Goal: Task Accomplishment & Management: Use online tool/utility

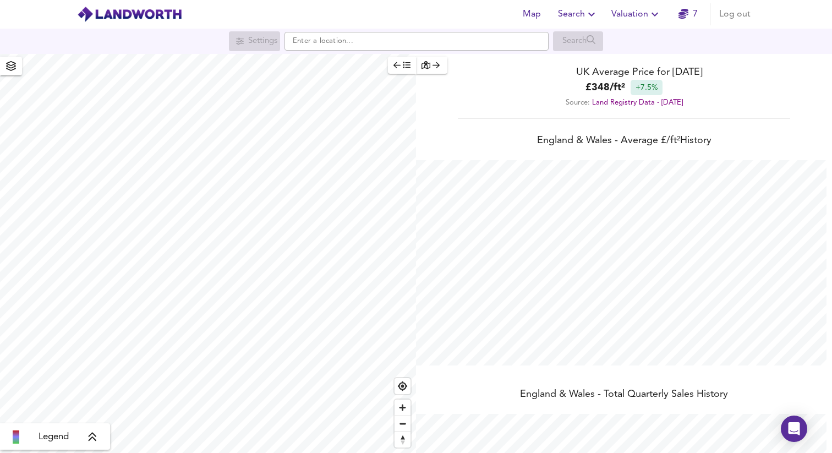
scroll to position [453, 832]
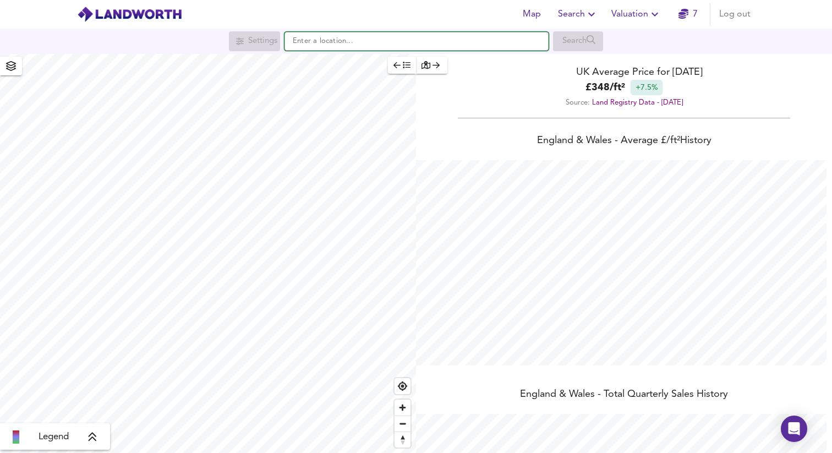
click at [346, 45] on input "text" at bounding box center [416, 41] width 264 height 19
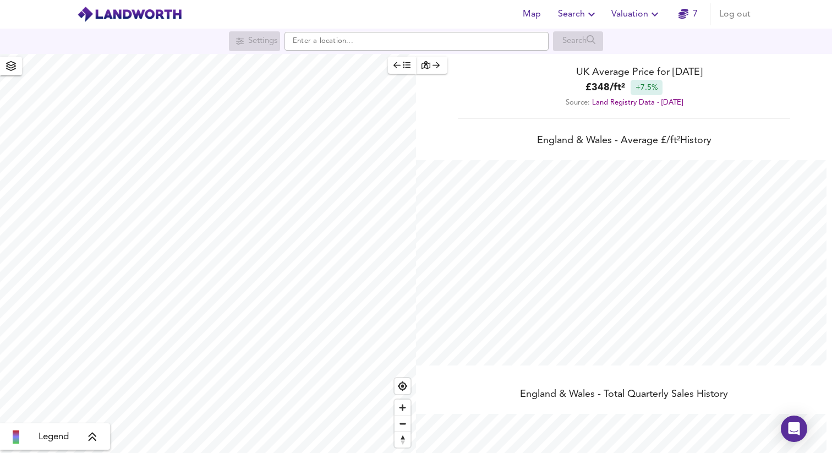
click at [628, 15] on span "Valuation" at bounding box center [636, 14] width 50 height 15
click at [623, 39] on li "New Valuation Report" at bounding box center [635, 40] width 131 height 20
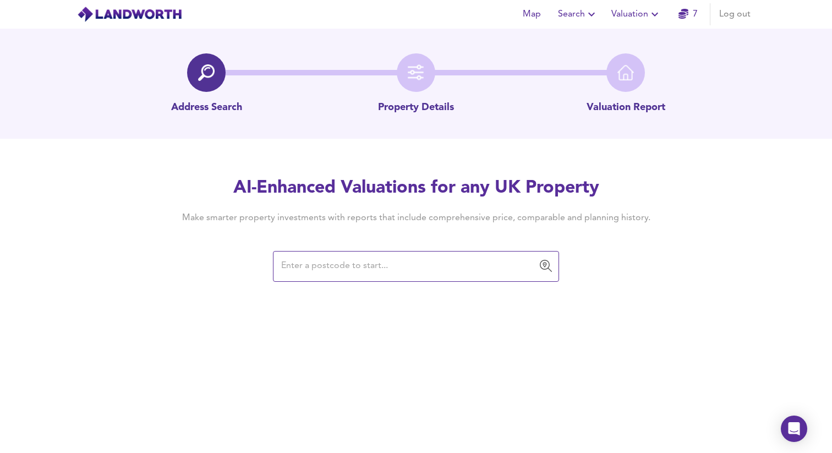
click at [326, 267] on input "text" at bounding box center [408, 266] width 260 height 21
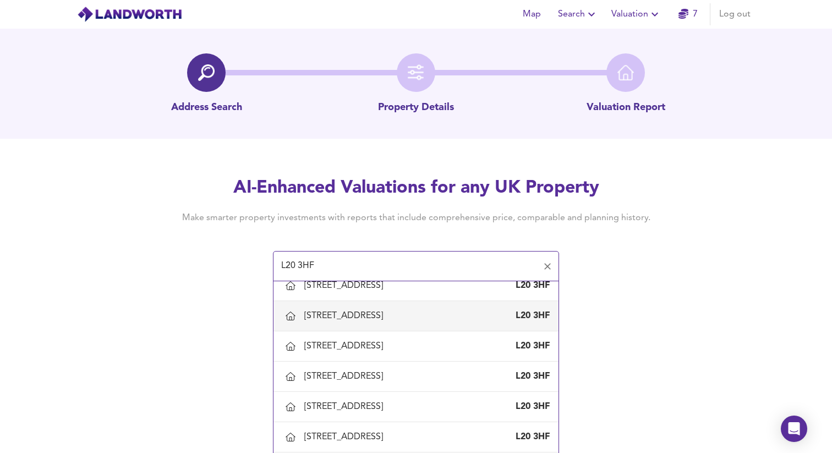
scroll to position [156, 0]
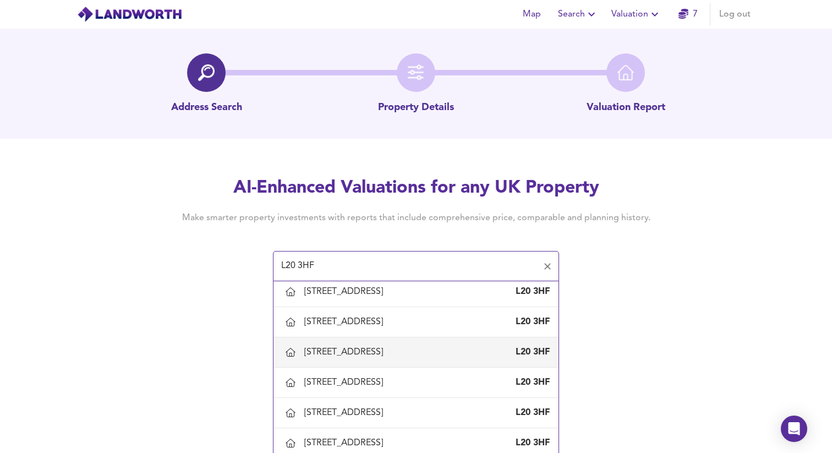
click at [360, 343] on div "[STREET_ADDRESS]" at bounding box center [415, 351] width 267 height 23
type input "[STREET_ADDRESS]"
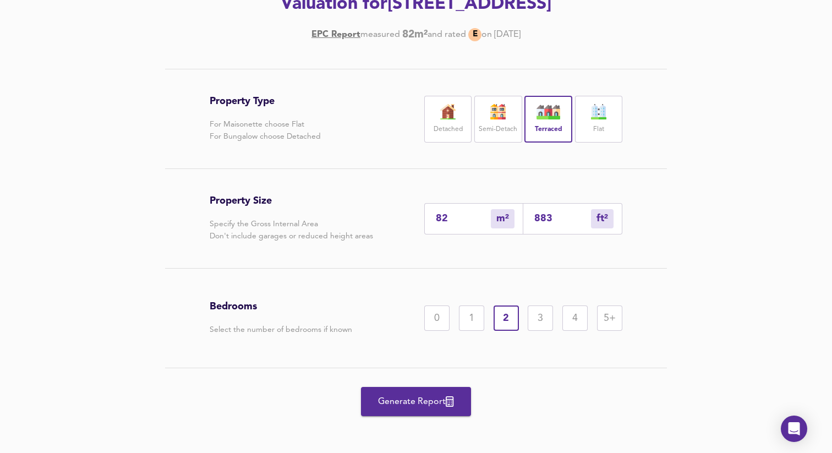
scroll to position [178, 0]
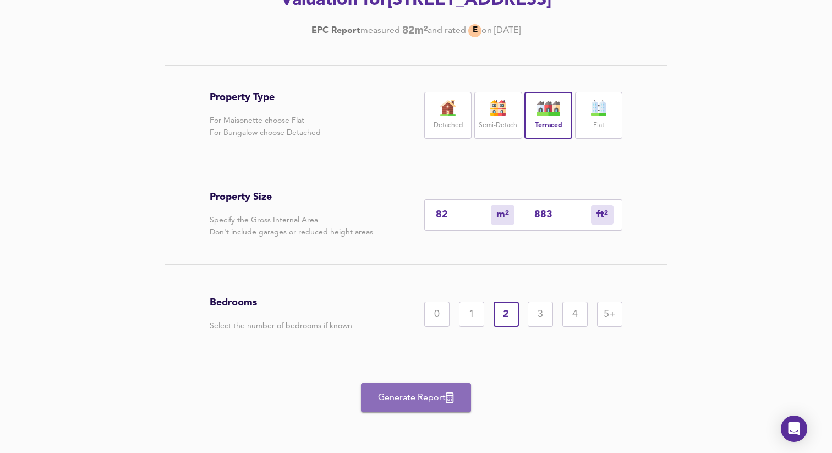
click at [443, 386] on button "Generate Report" at bounding box center [416, 397] width 110 height 29
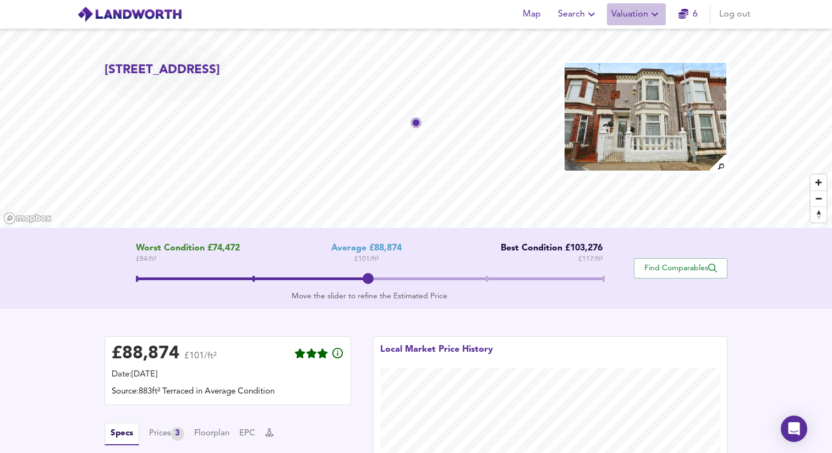
click at [654, 23] on button "Valuation" at bounding box center [636, 14] width 59 height 22
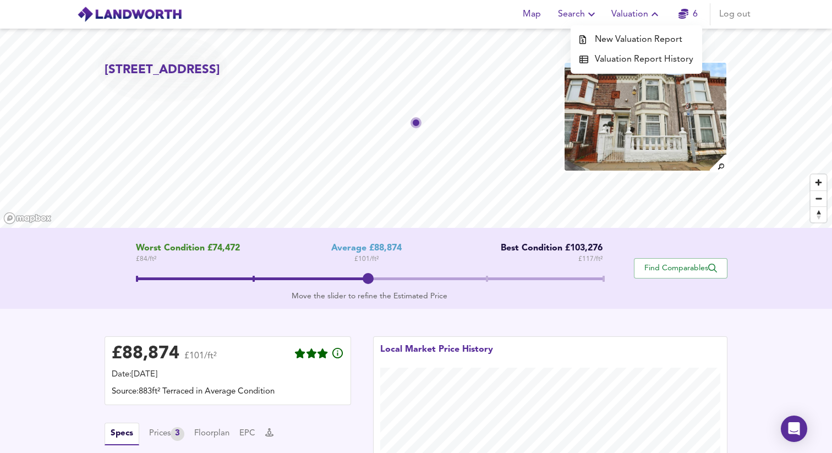
click at [647, 34] on li "New Valuation Report" at bounding box center [635, 40] width 131 height 20
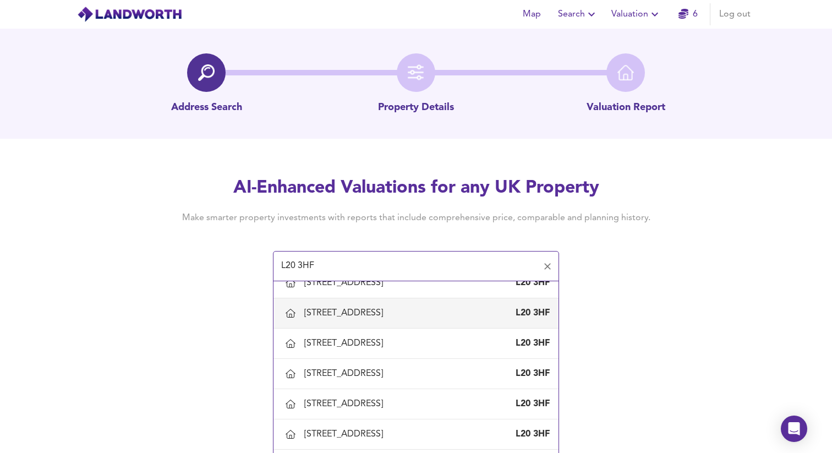
scroll to position [120, 0]
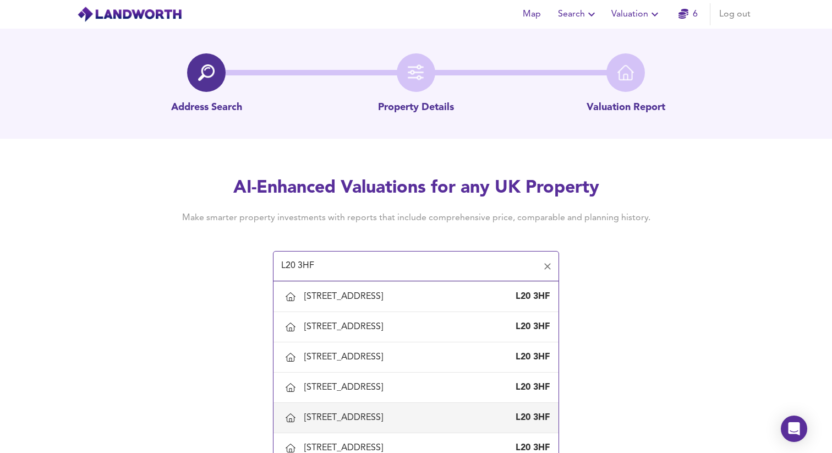
click at [339, 411] on div "[STREET_ADDRESS]" at bounding box center [345, 417] width 83 height 12
type input "[STREET_ADDRESS]"
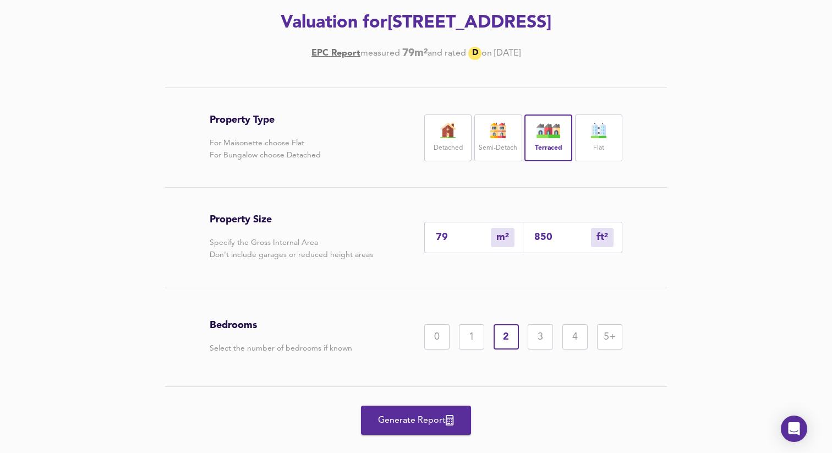
scroll to position [178, 0]
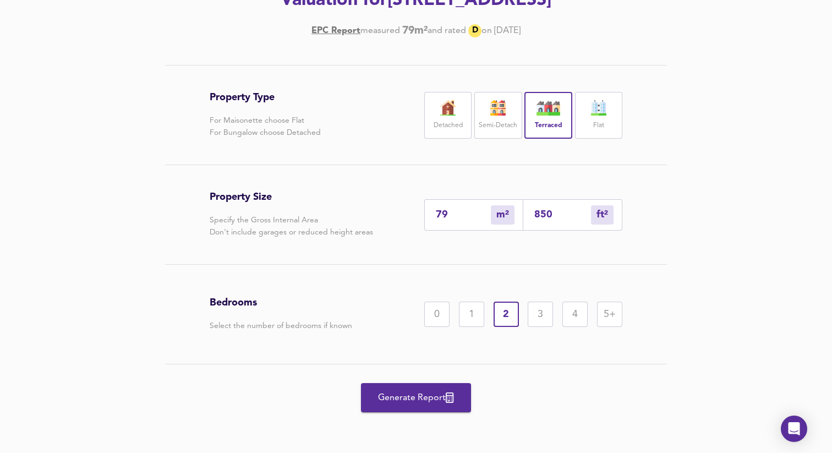
click at [435, 373] on div "Generate Report" at bounding box center [416, 397] width 412 height 67
click at [432, 385] on button "Generate Report" at bounding box center [416, 397] width 110 height 29
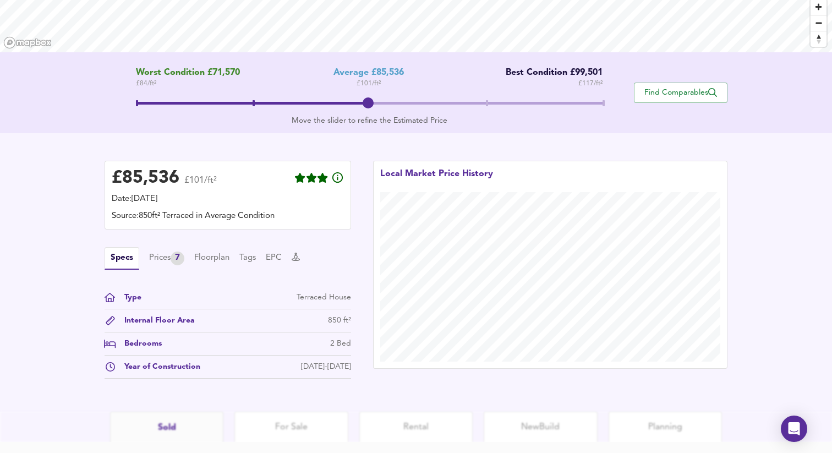
scroll to position [252, 0]
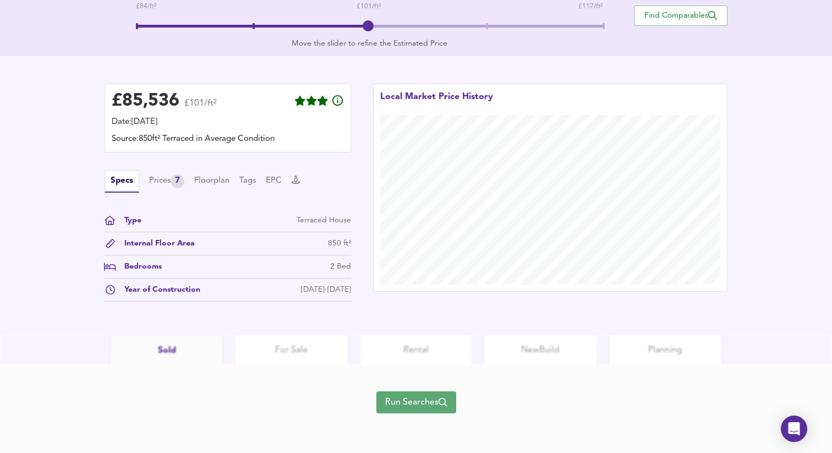
click at [404, 403] on span "Run Searches" at bounding box center [416, 401] width 62 height 15
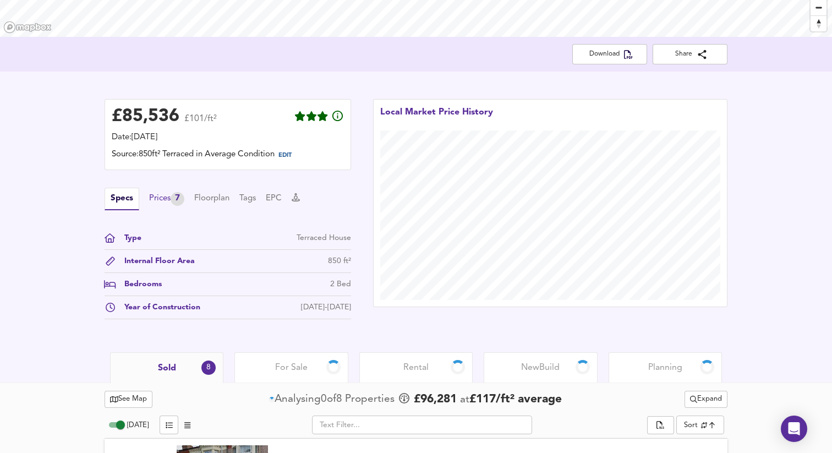
scroll to position [206, 0]
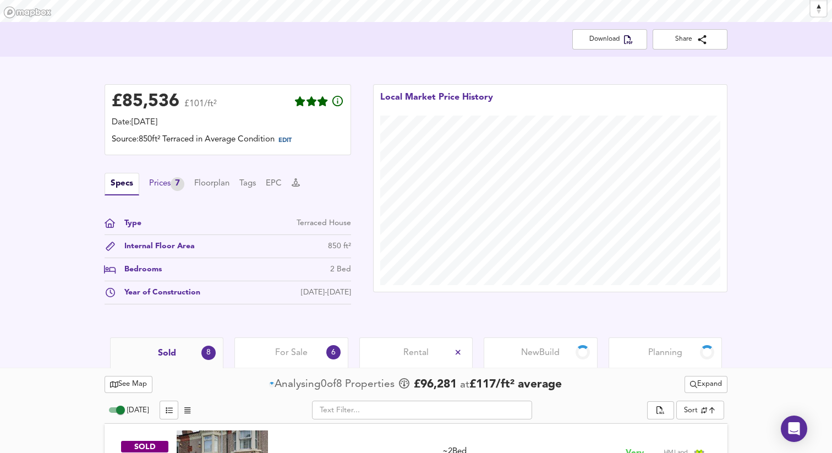
click at [166, 188] on div "Prices 7" at bounding box center [166, 184] width 35 height 14
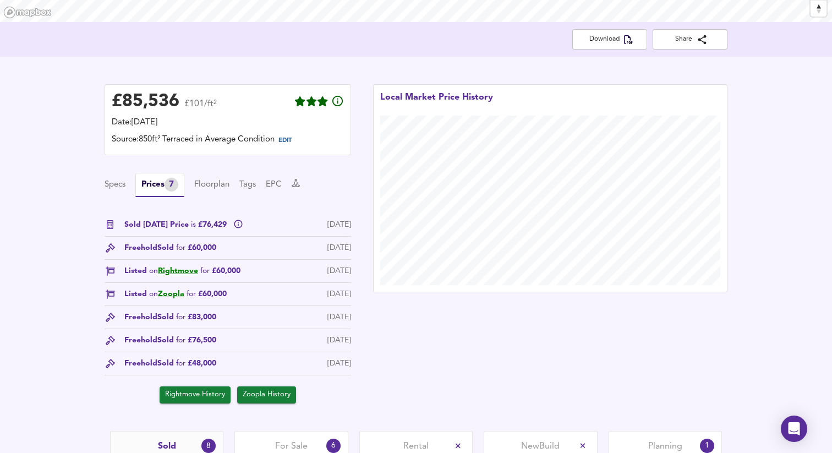
click at [263, 199] on div "Specs Prices 7 Floorplan Tags EPC Sold [DATE] Price is £76,429 [DATE] Freehold …" at bounding box center [227, 288] width 246 height 230
click at [110, 179] on button "Specs" at bounding box center [114, 185] width 21 height 12
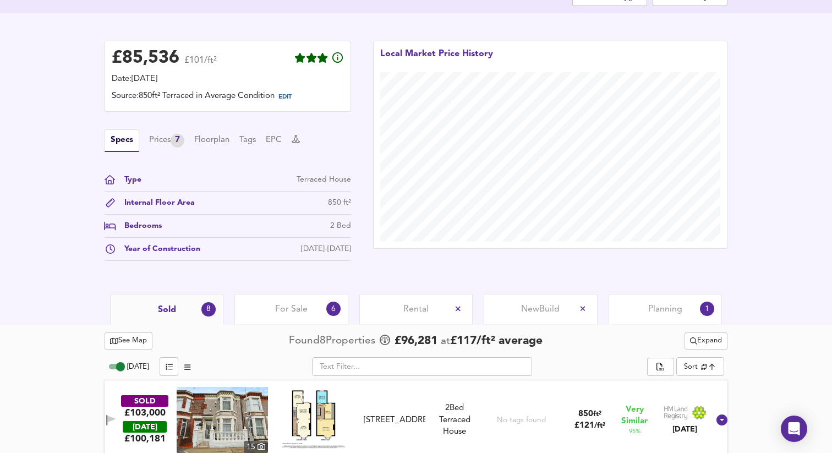
scroll to position [140, 0]
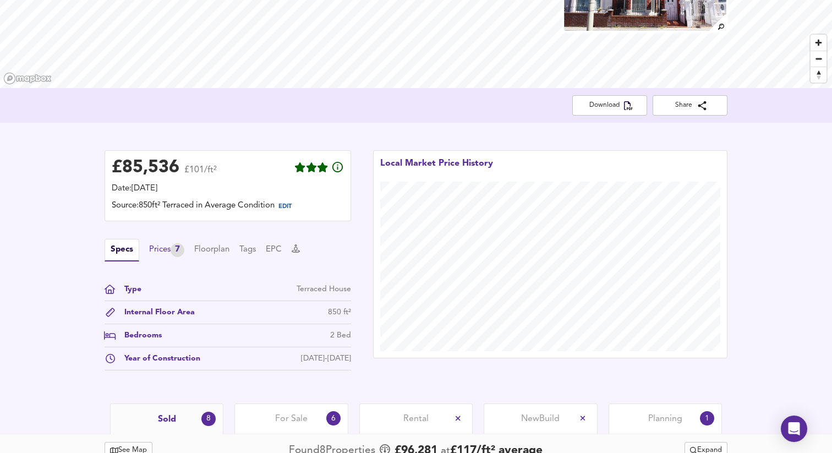
click at [163, 247] on div "Prices 7" at bounding box center [166, 250] width 35 height 14
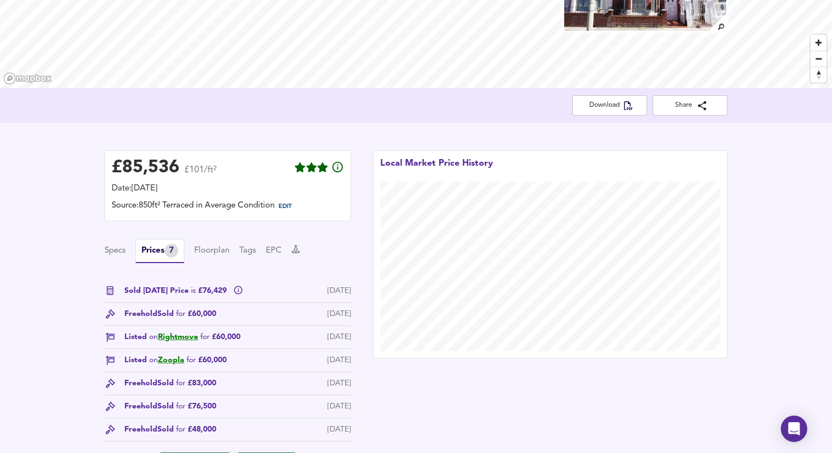
click at [126, 252] on div "Specs Prices 7 Floorplan Tags EPC" at bounding box center [227, 251] width 246 height 24
click at [122, 252] on button "Specs" at bounding box center [114, 251] width 21 height 12
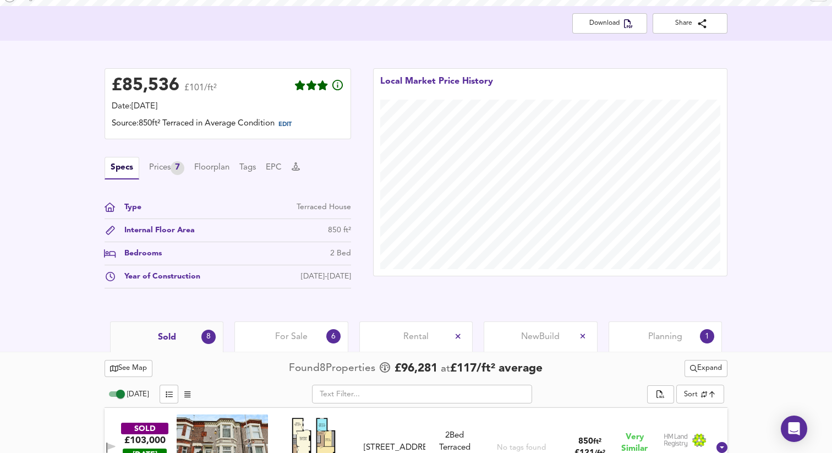
scroll to position [228, 0]
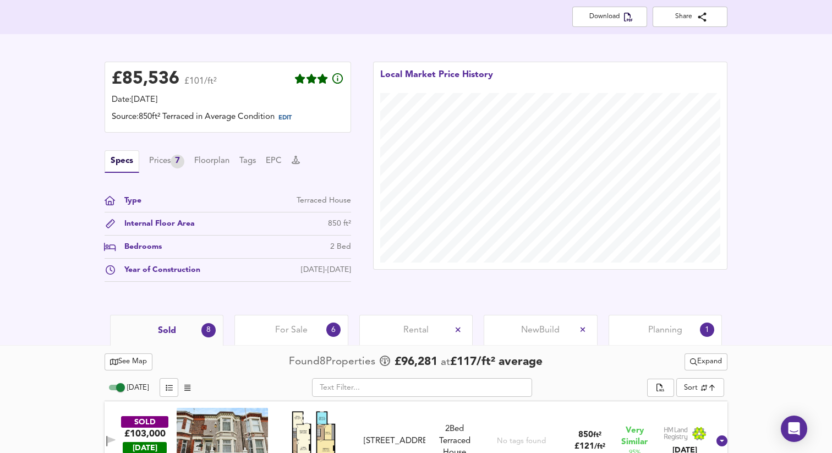
click at [312, 332] on div "For Sale 6" at bounding box center [290, 330] width 113 height 30
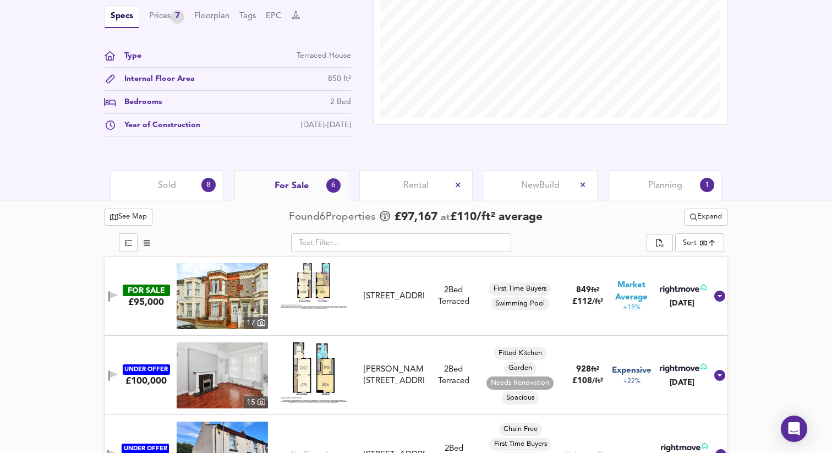
scroll to position [427, 0]
